Goal: Task Accomplishment & Management: Complete application form

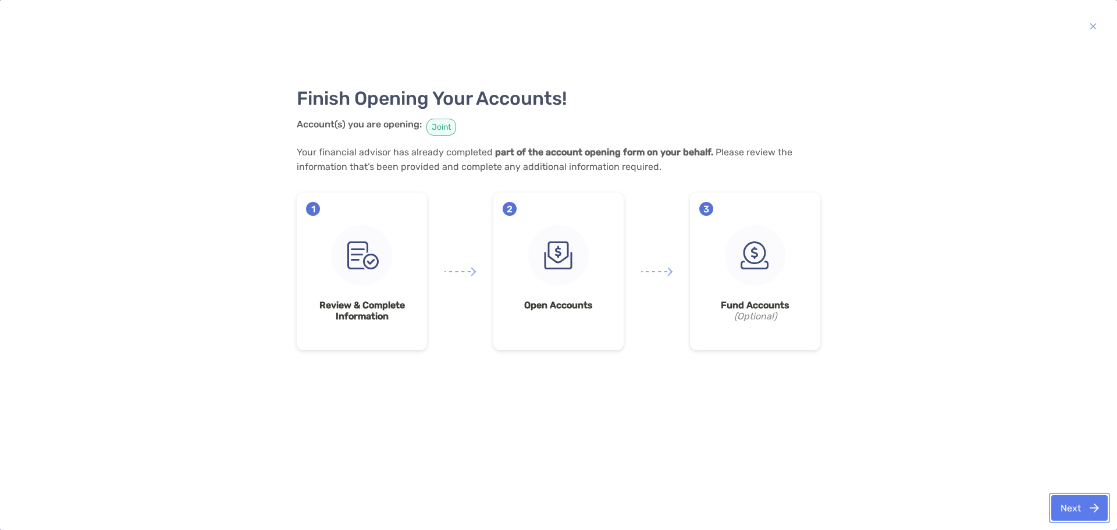
click at [1071, 503] on button "Next" at bounding box center [1079, 508] width 56 height 26
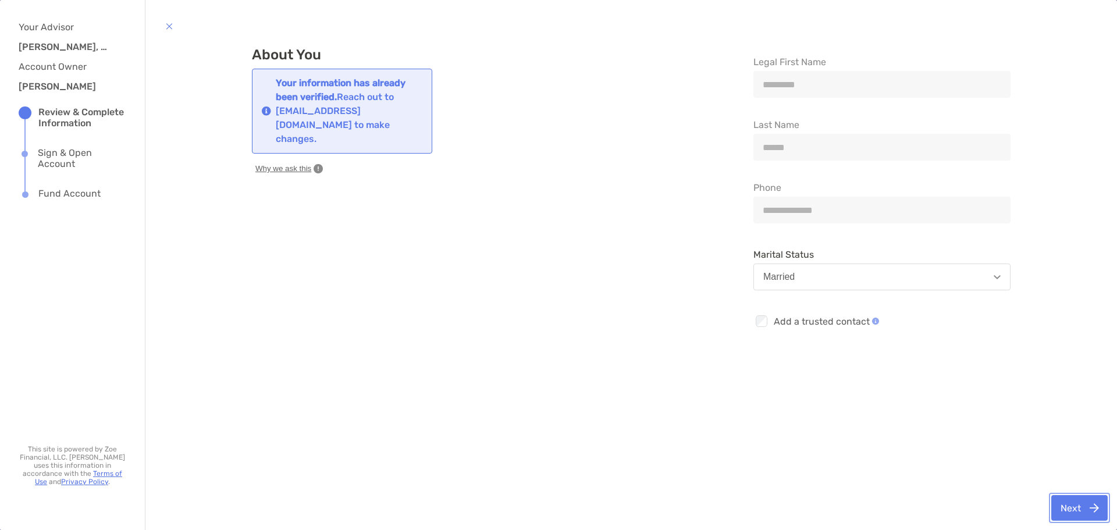
click at [1071, 516] on button "Next" at bounding box center [1079, 508] width 56 height 26
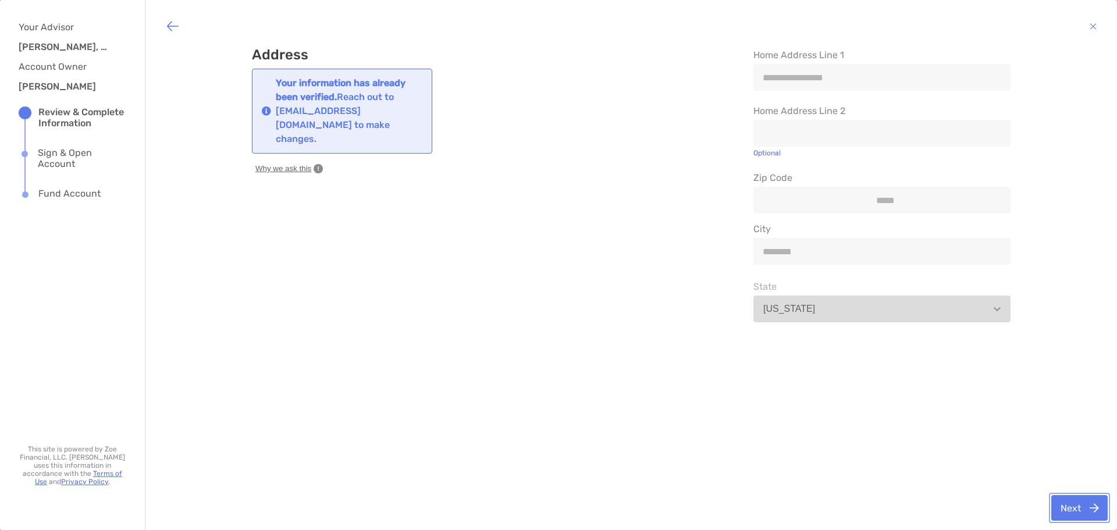
click at [1073, 512] on button "Next" at bounding box center [1079, 508] width 56 height 26
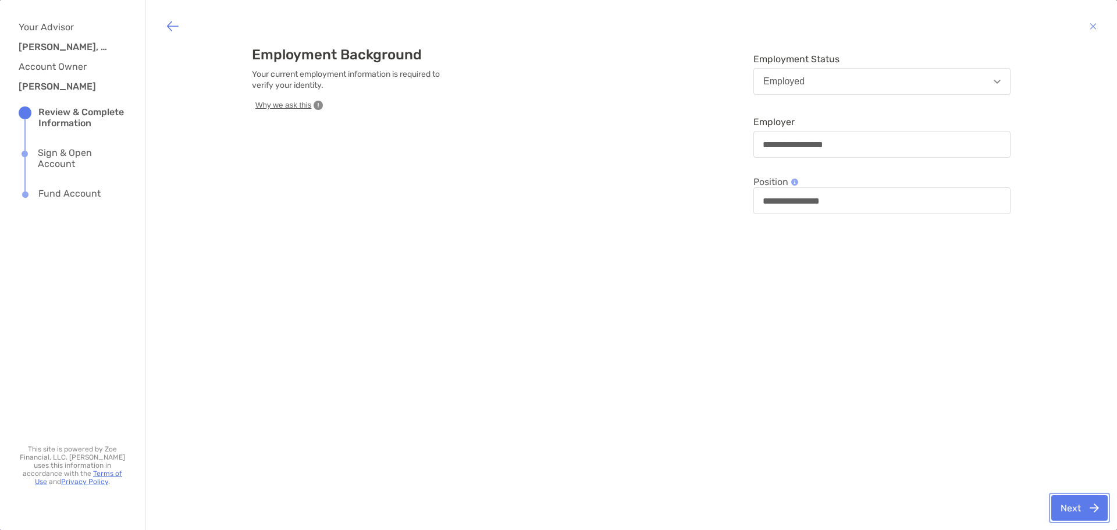
click at [1073, 512] on button "Next" at bounding box center [1079, 508] width 56 height 26
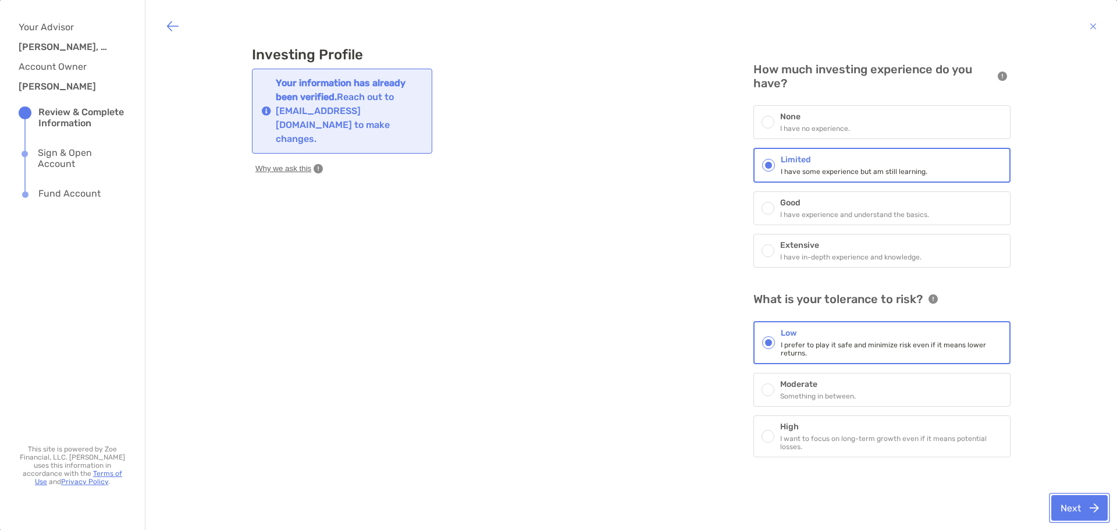
click at [1073, 512] on button "Next" at bounding box center [1079, 508] width 56 height 26
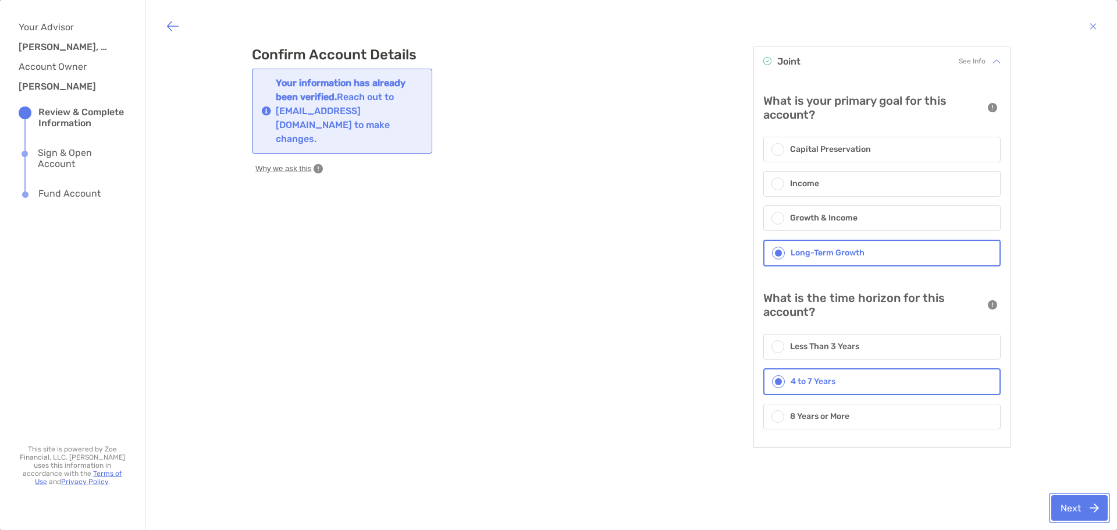
click at [1073, 512] on button "Next" at bounding box center [1079, 508] width 56 height 26
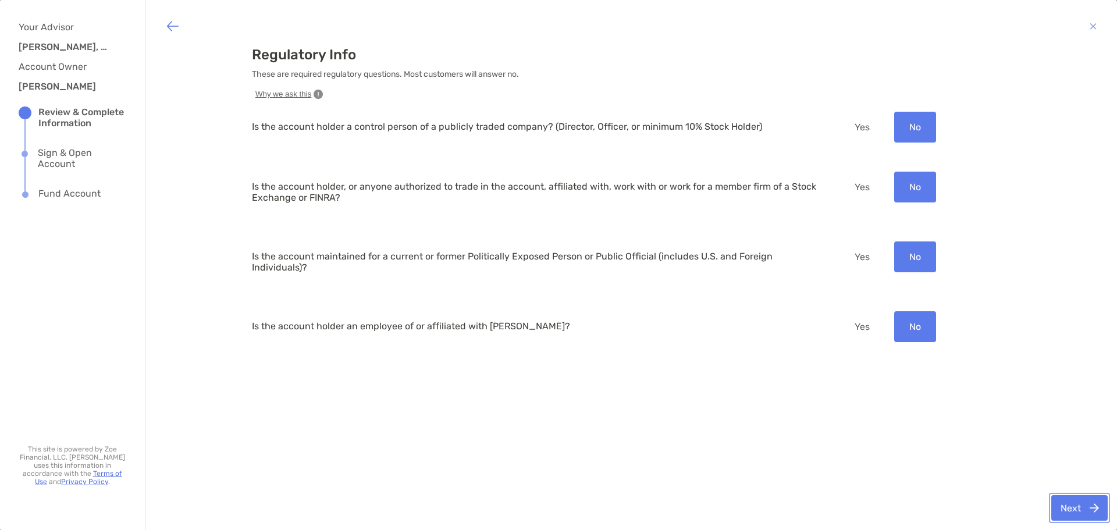
click at [1074, 514] on button "Next" at bounding box center [1079, 508] width 56 height 26
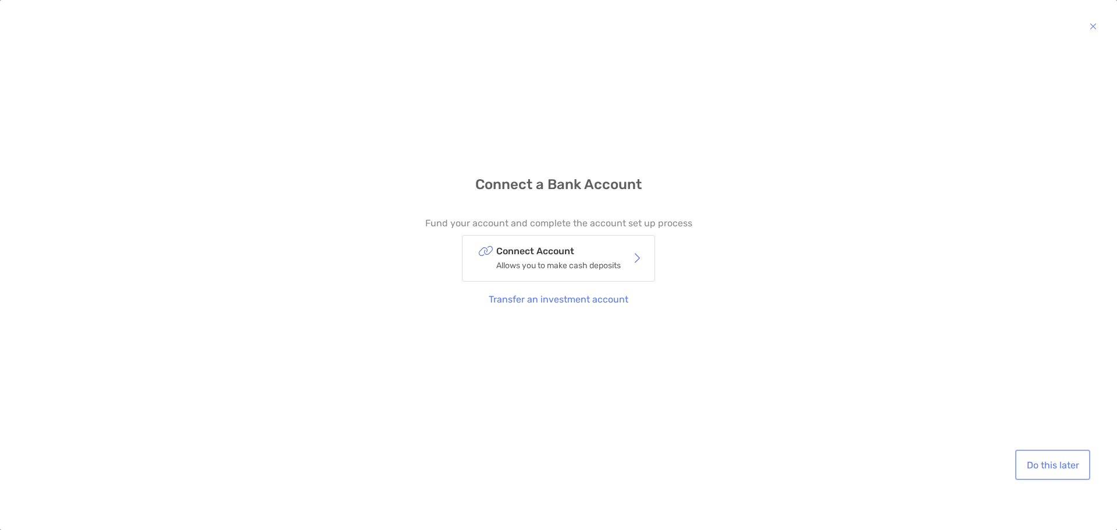
click at [1060, 463] on button "Do this later" at bounding box center [1052, 465] width 70 height 26
